Goal: Check status: Check status

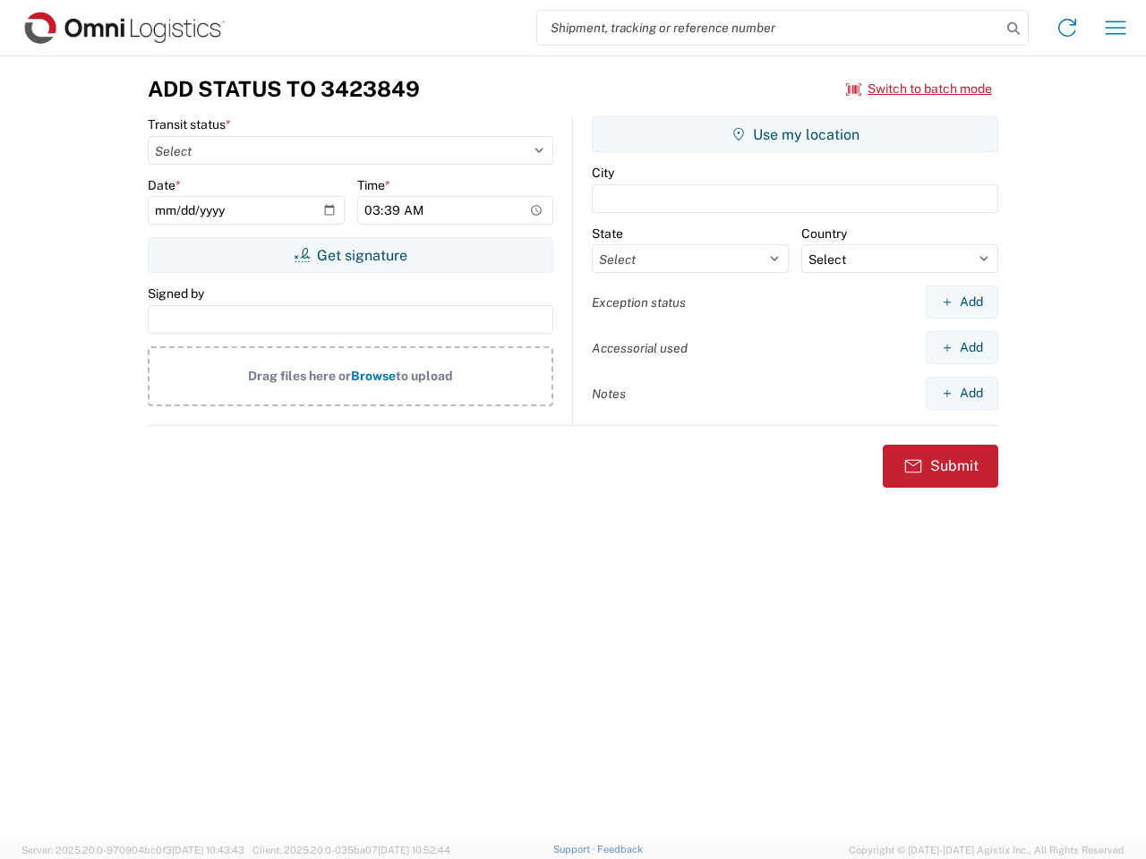
click at [769, 28] on input "search" at bounding box center [769, 28] width 464 height 34
click at [1013, 29] on icon at bounding box center [1013, 28] width 25 height 25
click at [1067, 28] on icon at bounding box center [1067, 27] width 29 height 29
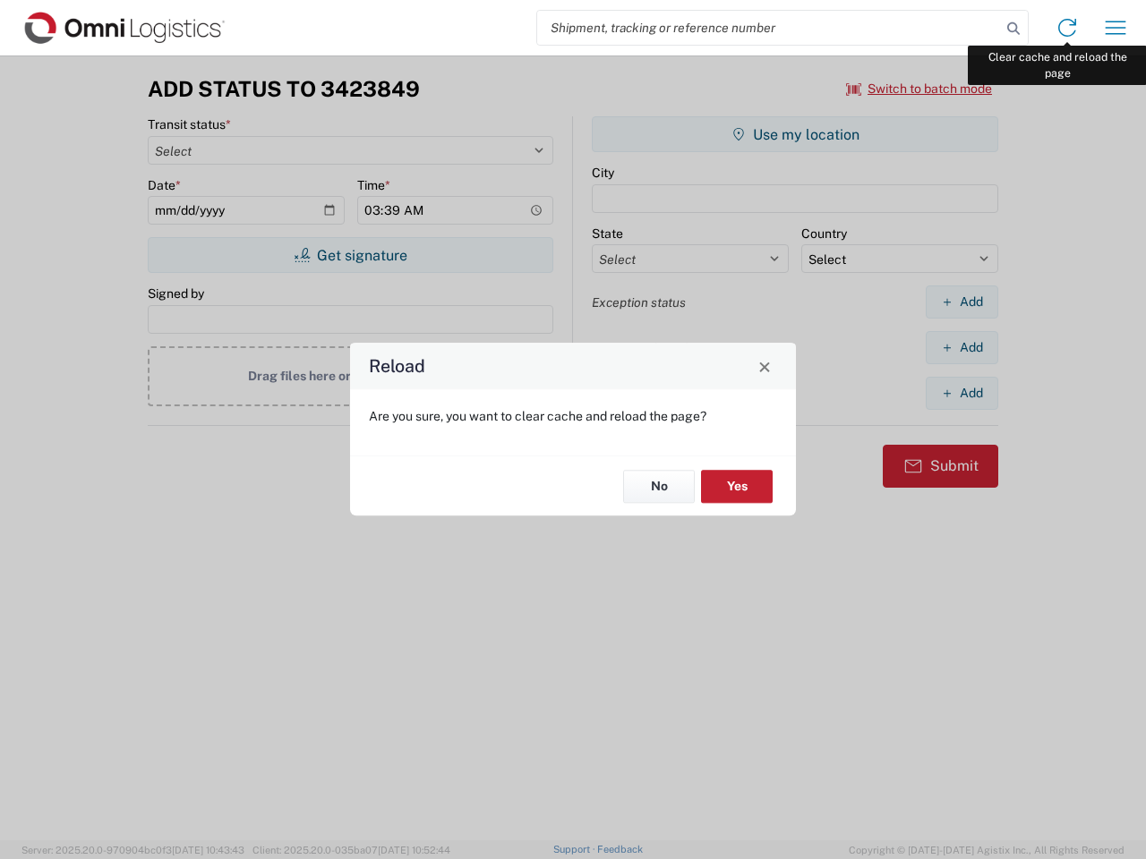
click at [1115, 28] on div "Reload Are you sure, you want to clear cache and reload the page? No Yes" at bounding box center [573, 429] width 1146 height 859
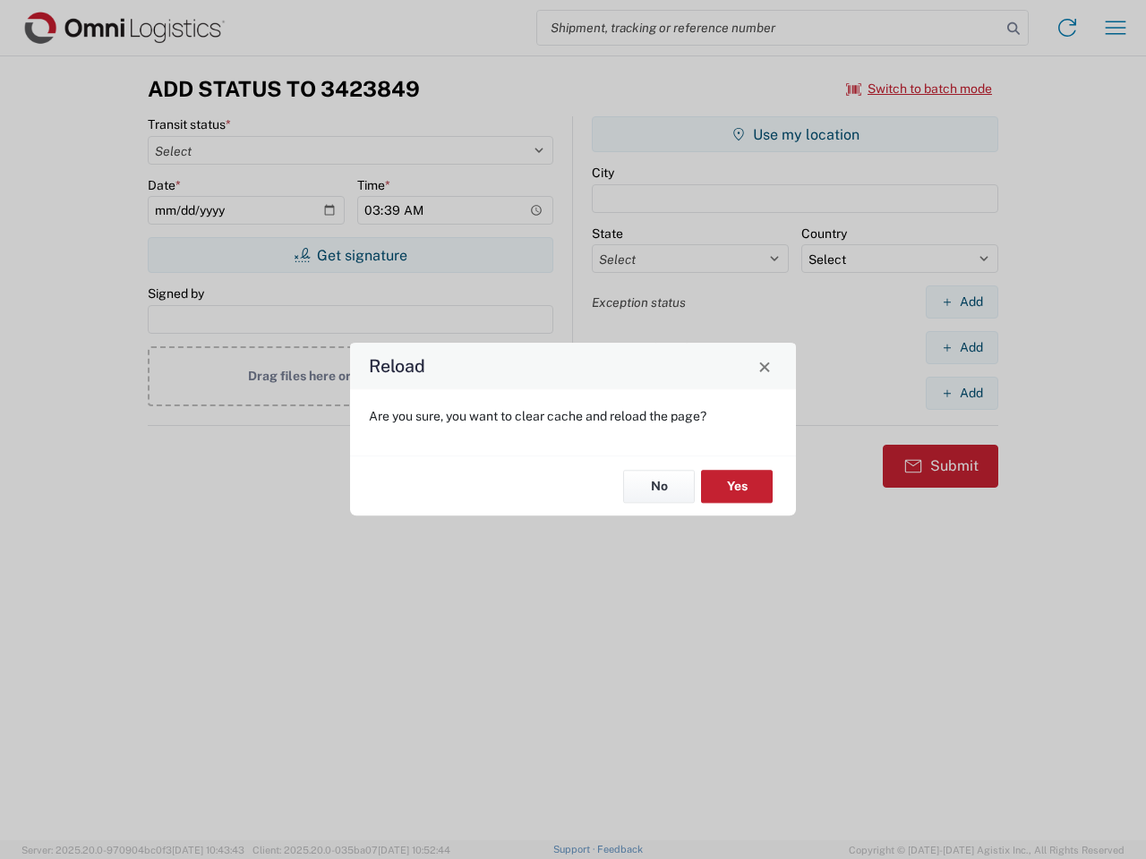
click at [919, 89] on div "Reload Are you sure, you want to clear cache and reload the page? No Yes" at bounding box center [573, 429] width 1146 height 859
click at [350, 255] on div "Reload Are you sure, you want to clear cache and reload the page? No Yes" at bounding box center [573, 429] width 1146 height 859
click at [795, 134] on div "Reload Are you sure, you want to clear cache and reload the page? No Yes" at bounding box center [573, 429] width 1146 height 859
click at [962, 302] on div "Reload Are you sure, you want to clear cache and reload the page? No Yes" at bounding box center [573, 429] width 1146 height 859
click at [962, 347] on div "Reload Are you sure, you want to clear cache and reload the page? No Yes" at bounding box center [573, 429] width 1146 height 859
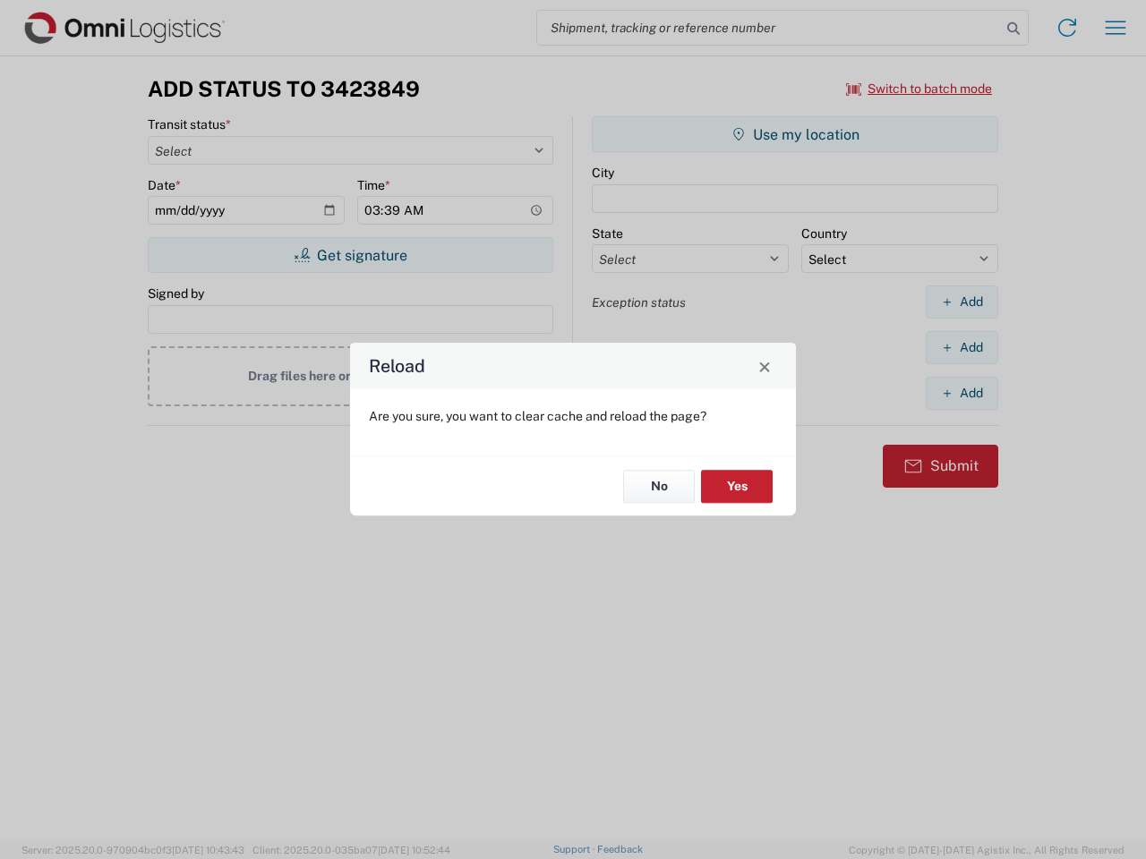
click at [962, 393] on div "Reload Are you sure, you want to clear cache and reload the page? No Yes" at bounding box center [573, 429] width 1146 height 859
